Goal: Task Accomplishment & Management: Use online tool/utility

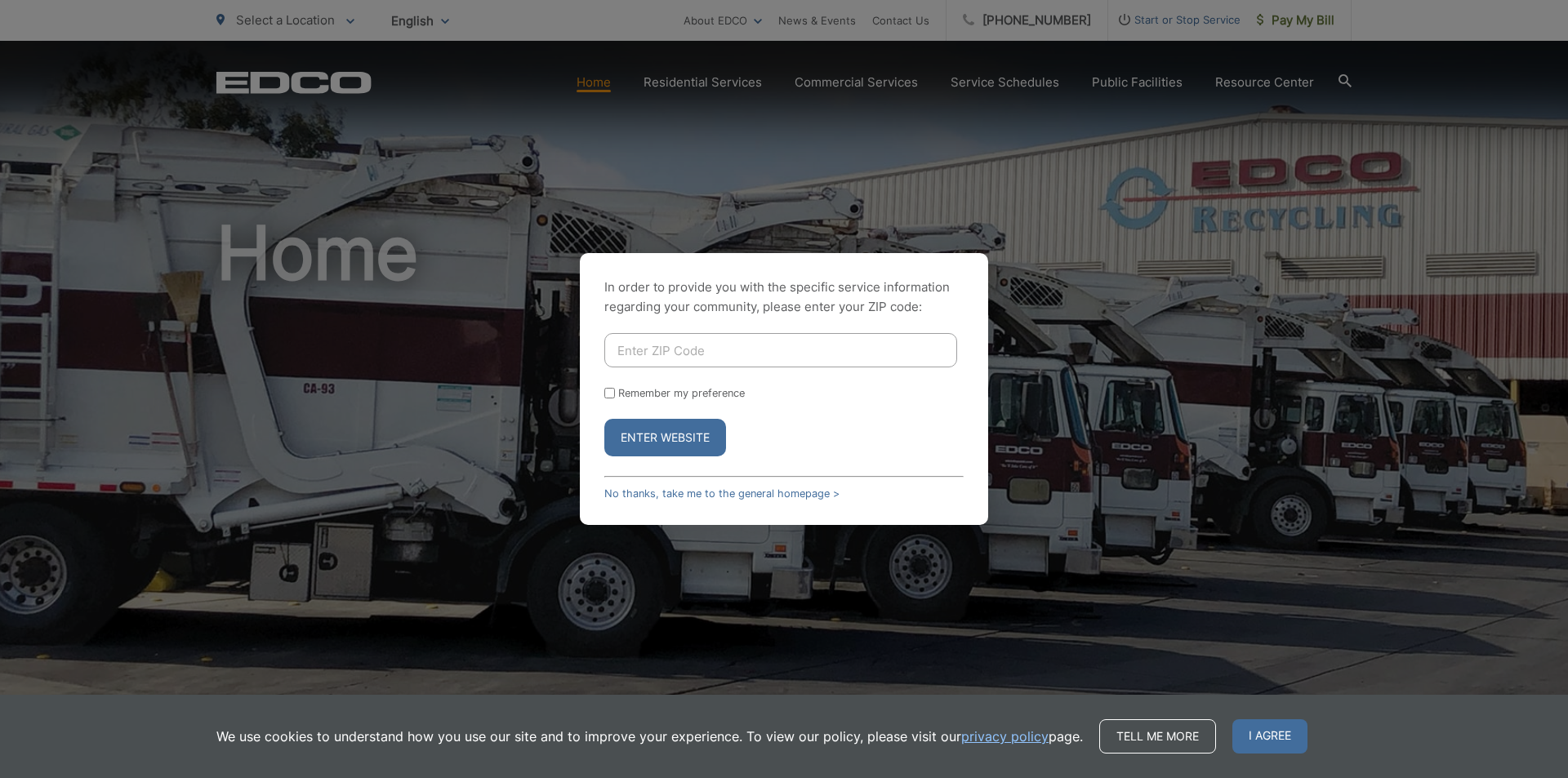
click at [674, 348] on input "Enter ZIP Code" at bounding box center [780, 350] width 352 height 34
type input "92082"
click at [678, 430] on button "Enter Website" at bounding box center [664, 438] width 122 height 38
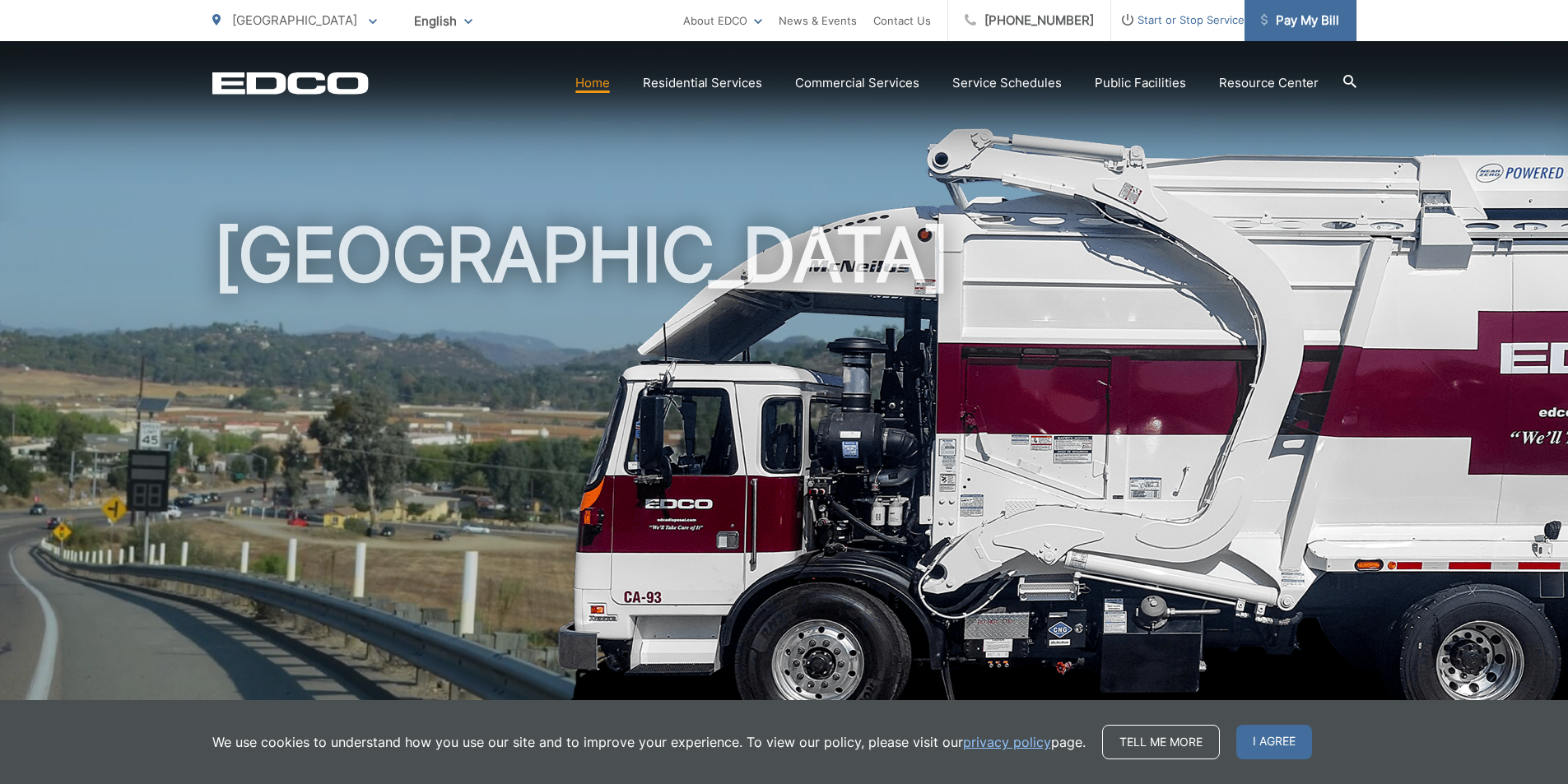
click at [1298, 12] on span "Pay My Bill" at bounding box center [1300, 20] width 78 height 20
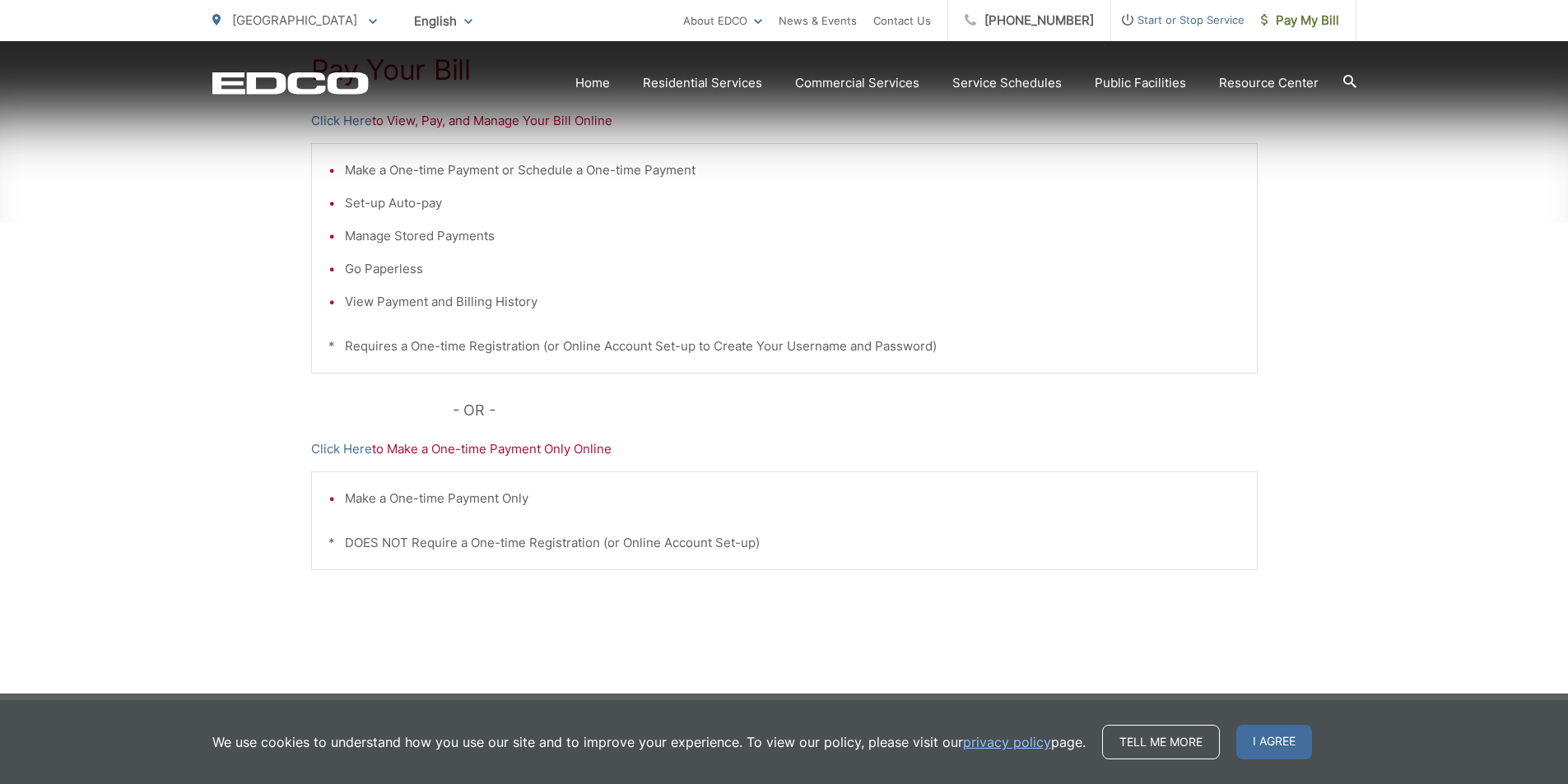
scroll to position [385, 0]
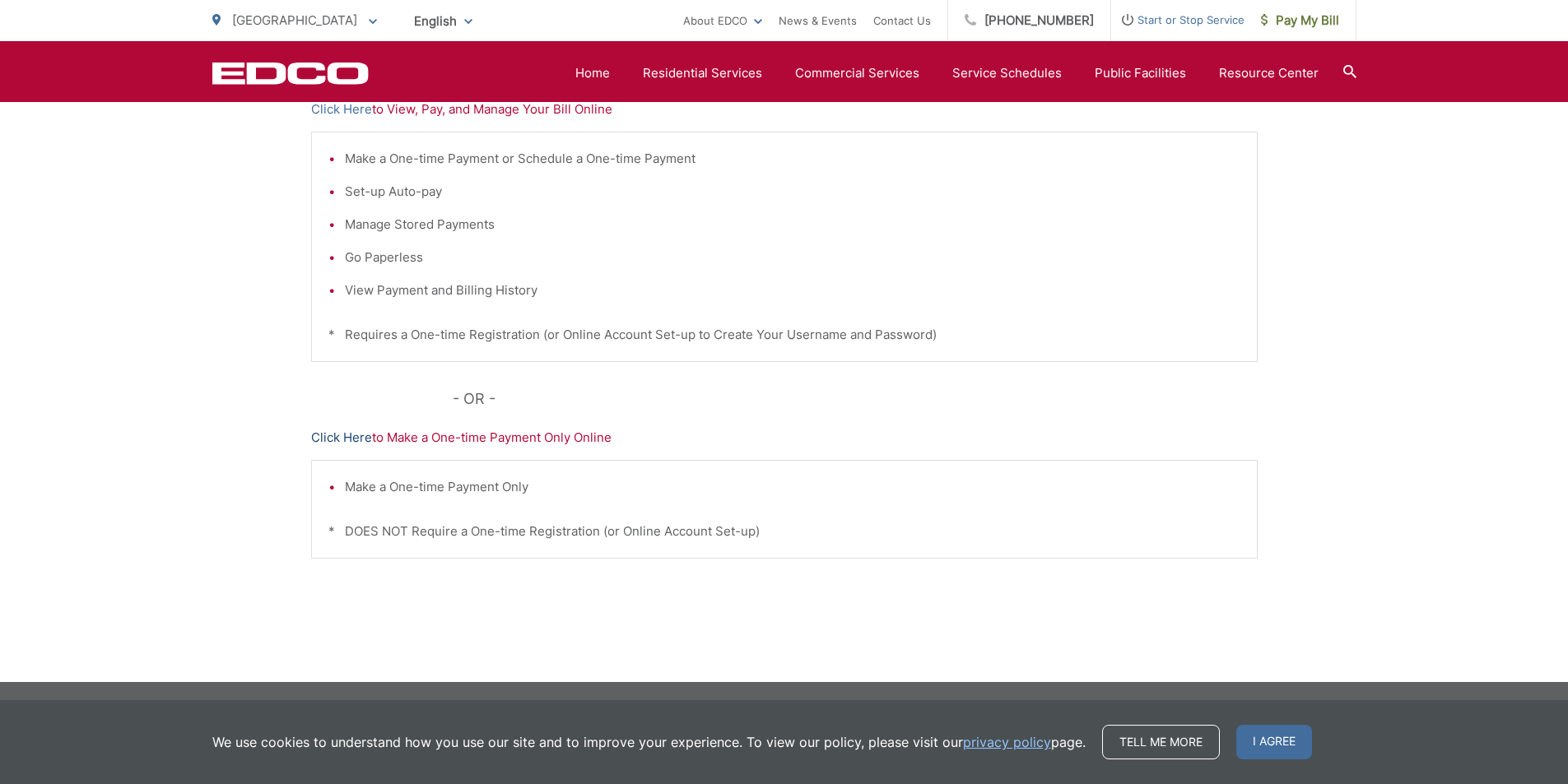
click at [352, 436] on link "Click Here" at bounding box center [342, 438] width 61 height 20
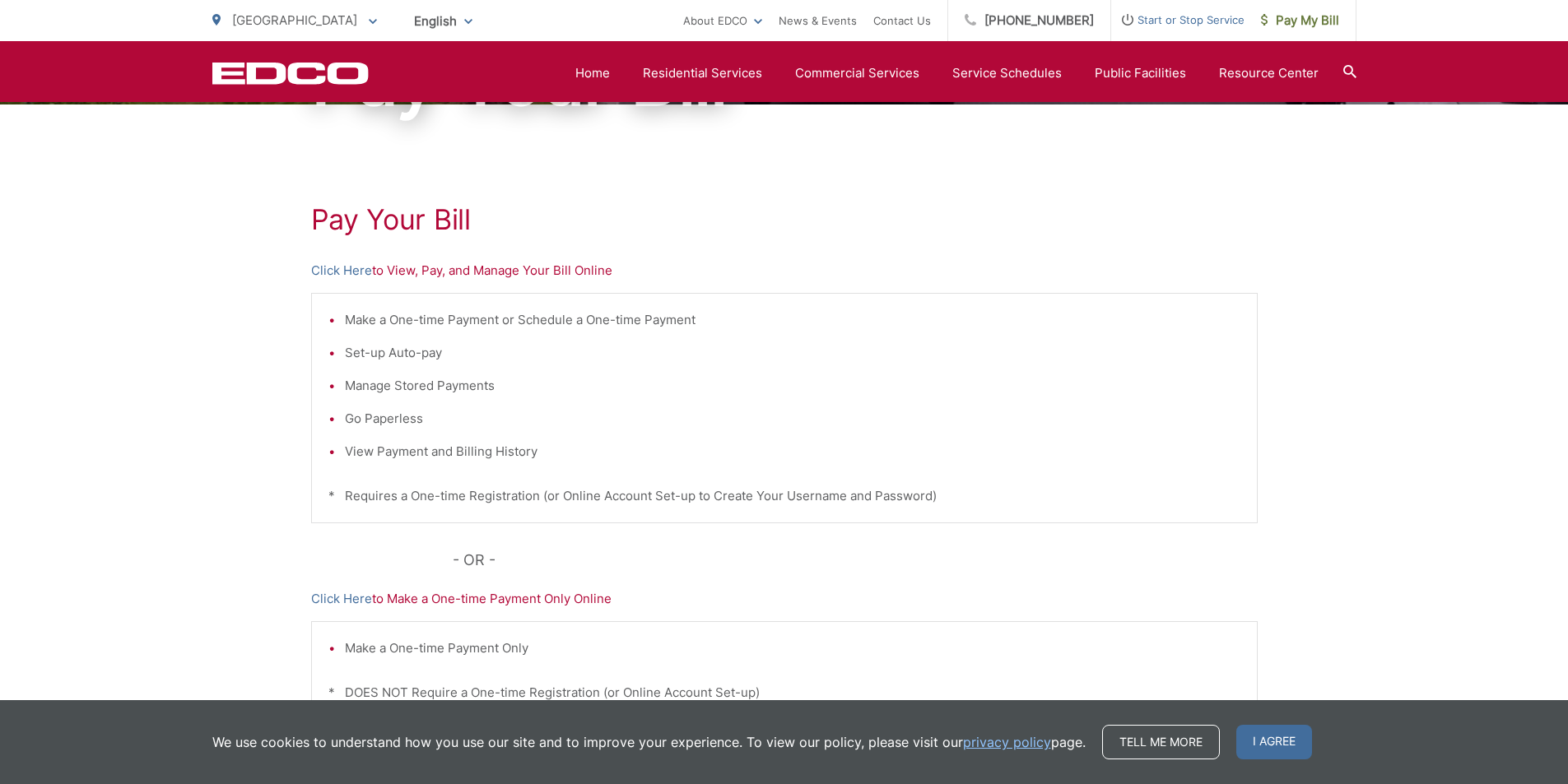
scroll to position [221, 0]
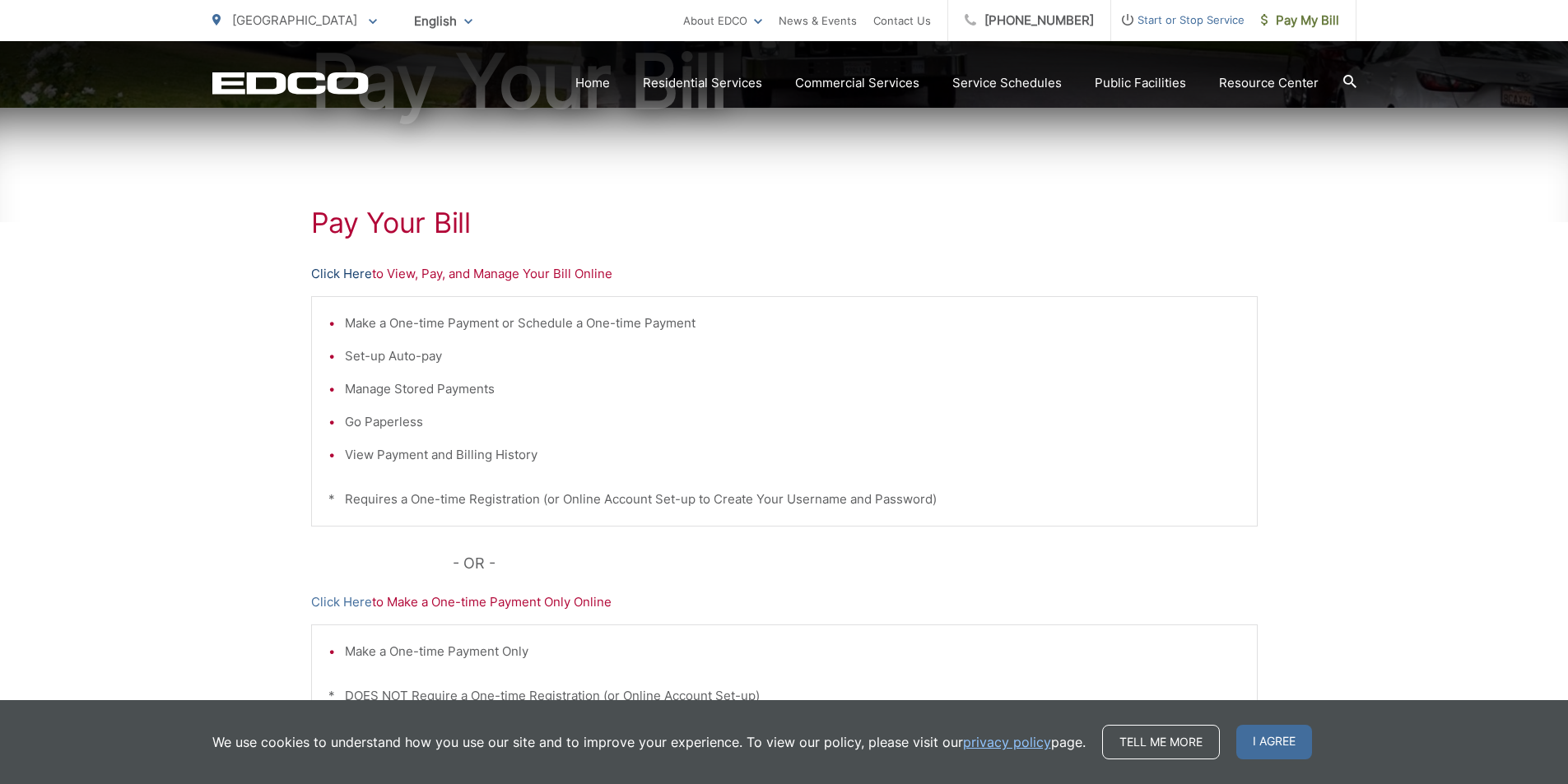
click at [353, 272] on link "Click Here" at bounding box center [342, 273] width 61 height 20
